Goal: Information Seeking & Learning: Learn about a topic

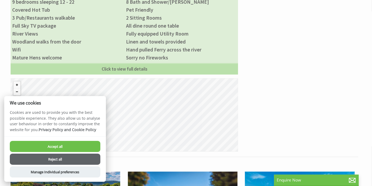
scroll to position [294, 0]
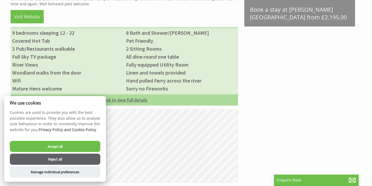
click at [177, 94] on link "Click to view full details" at bounding box center [125, 99] width 228 height 11
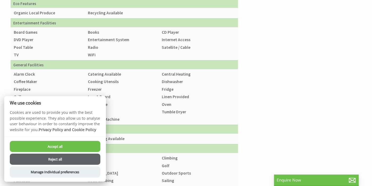
scroll to position [441, 0]
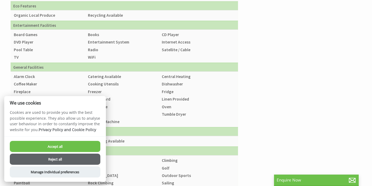
click at [82, 154] on button "Reject all" at bounding box center [55, 158] width 91 height 11
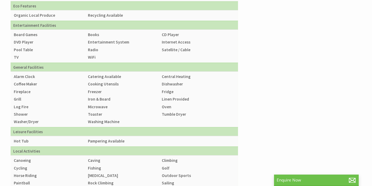
scroll to position [389, 0]
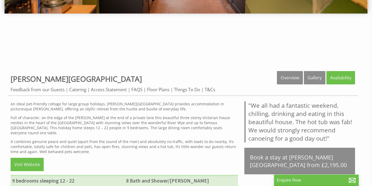
scroll to position [147, 0]
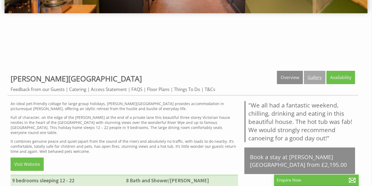
click at [312, 77] on link "Gallery" at bounding box center [314, 77] width 21 height 13
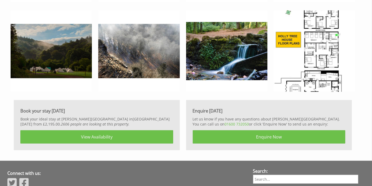
scroll to position [2208, 0]
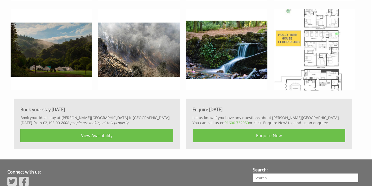
click at [318, 78] on img at bounding box center [314, 49] width 81 height 81
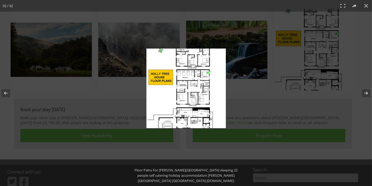
click at [202, 84] on img at bounding box center [186, 87] width 79 height 79
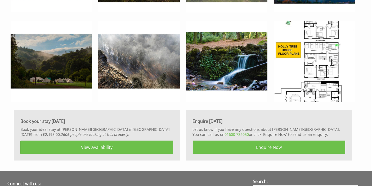
scroll to position [2179, 0]
